Goal: Transaction & Acquisition: Book appointment/travel/reservation

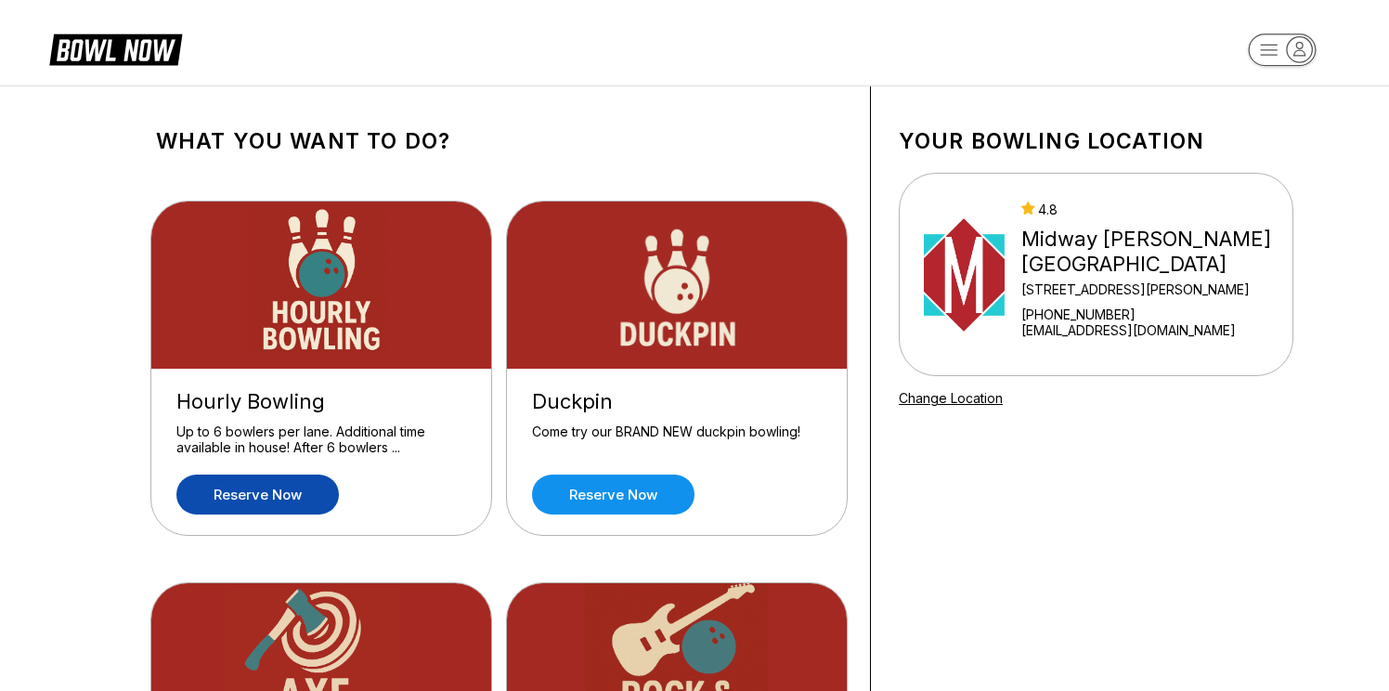
click at [310, 508] on link "Reserve now" at bounding box center [257, 494] width 162 height 40
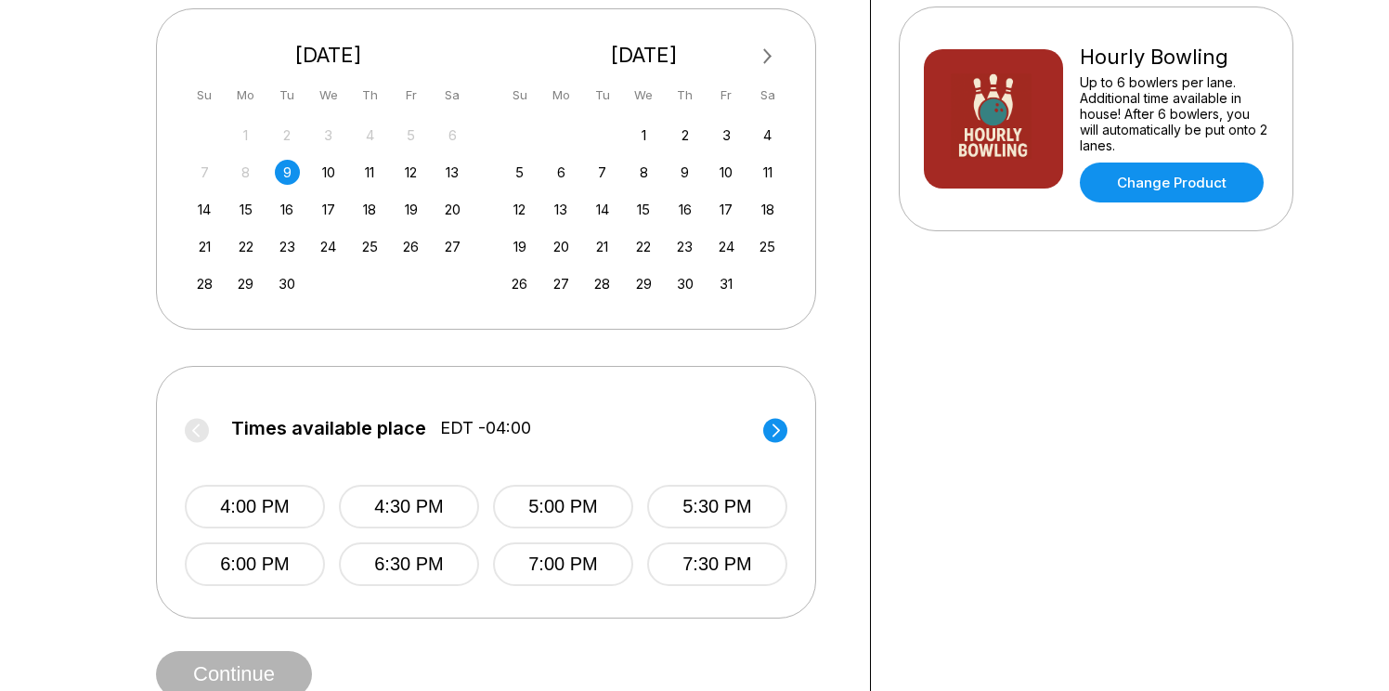
scroll to position [345, 0]
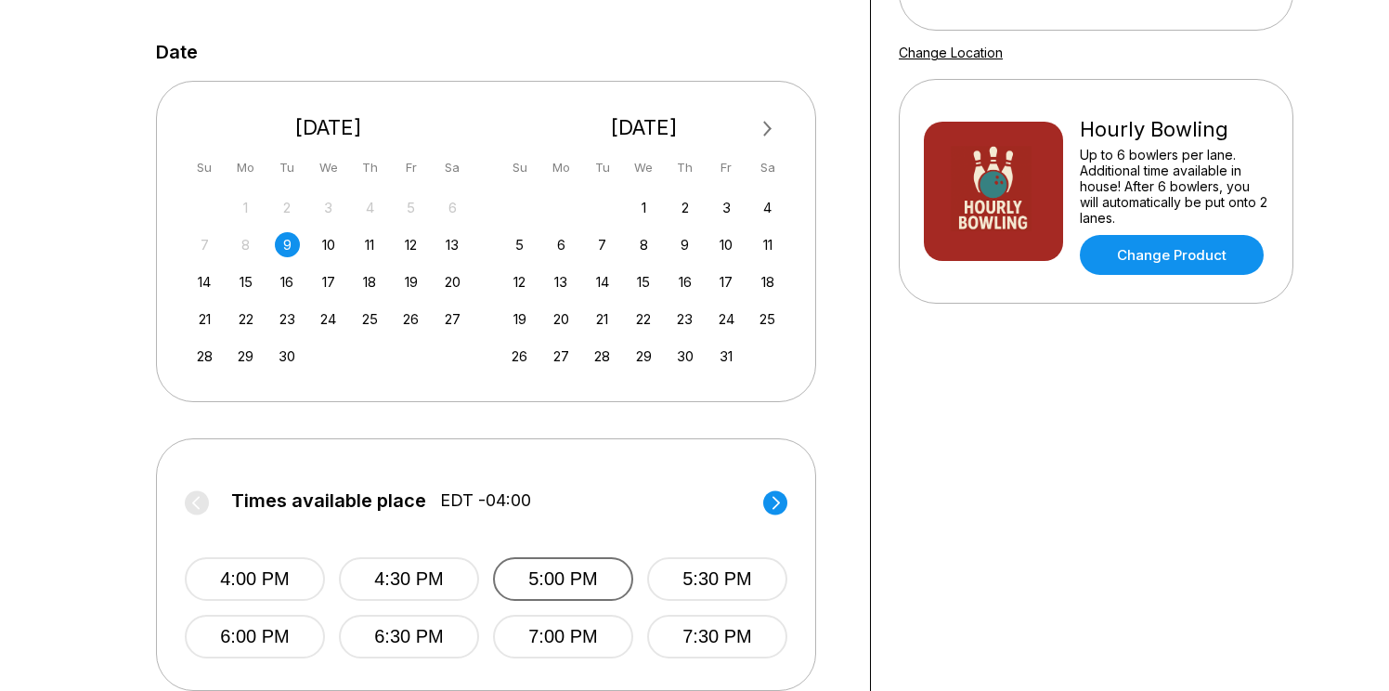
click at [557, 570] on button "5:00 PM" at bounding box center [563, 579] width 140 height 44
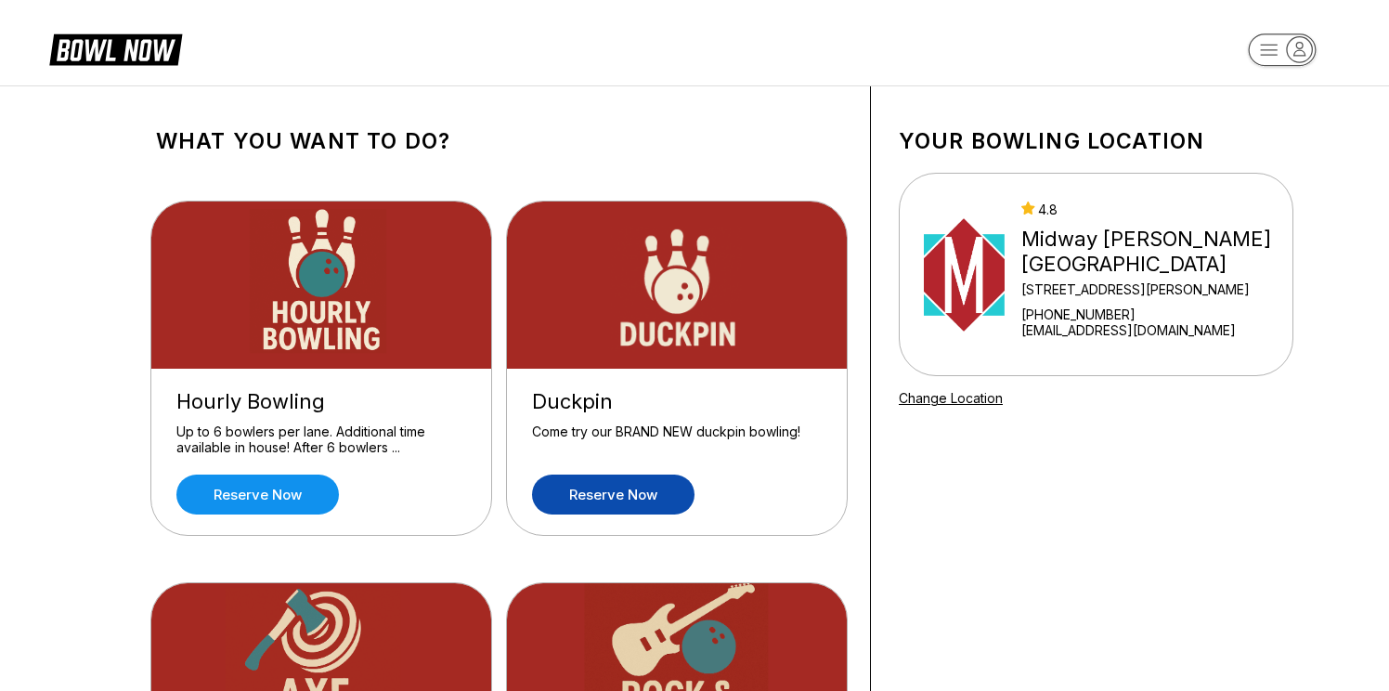
click at [664, 498] on link "Reserve now" at bounding box center [613, 494] width 162 height 40
